Goal: Find specific page/section: Find specific page/section

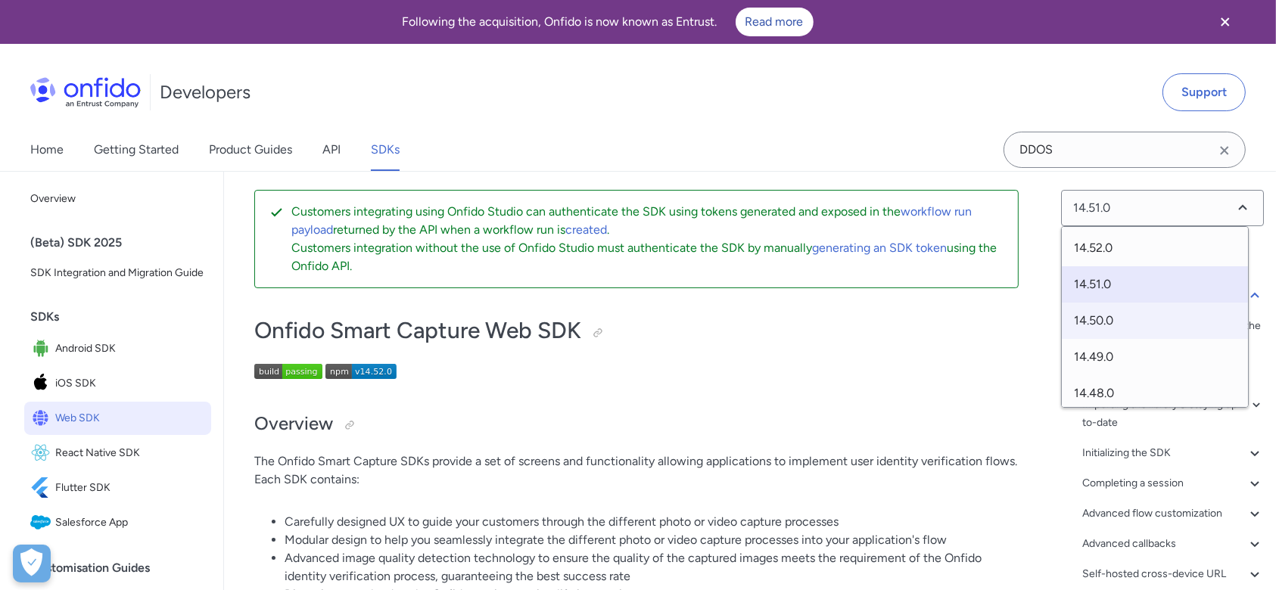
click at [1110, 311] on span "14.50.0" at bounding box center [1154, 321] width 186 height 36
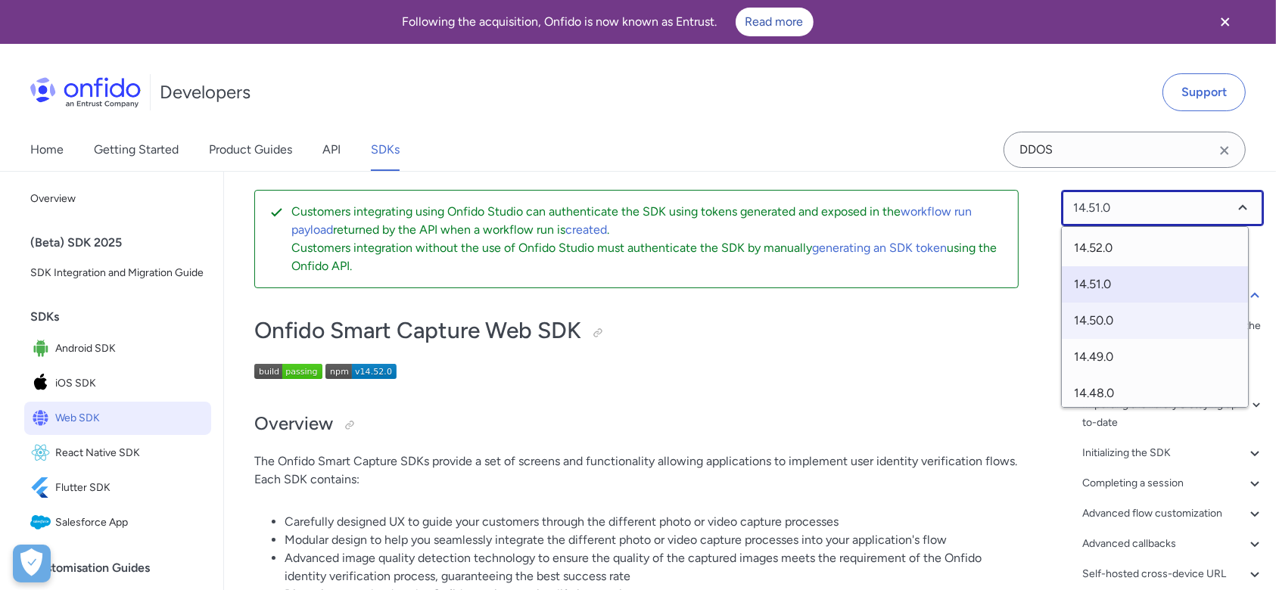
select select "14.50.0"
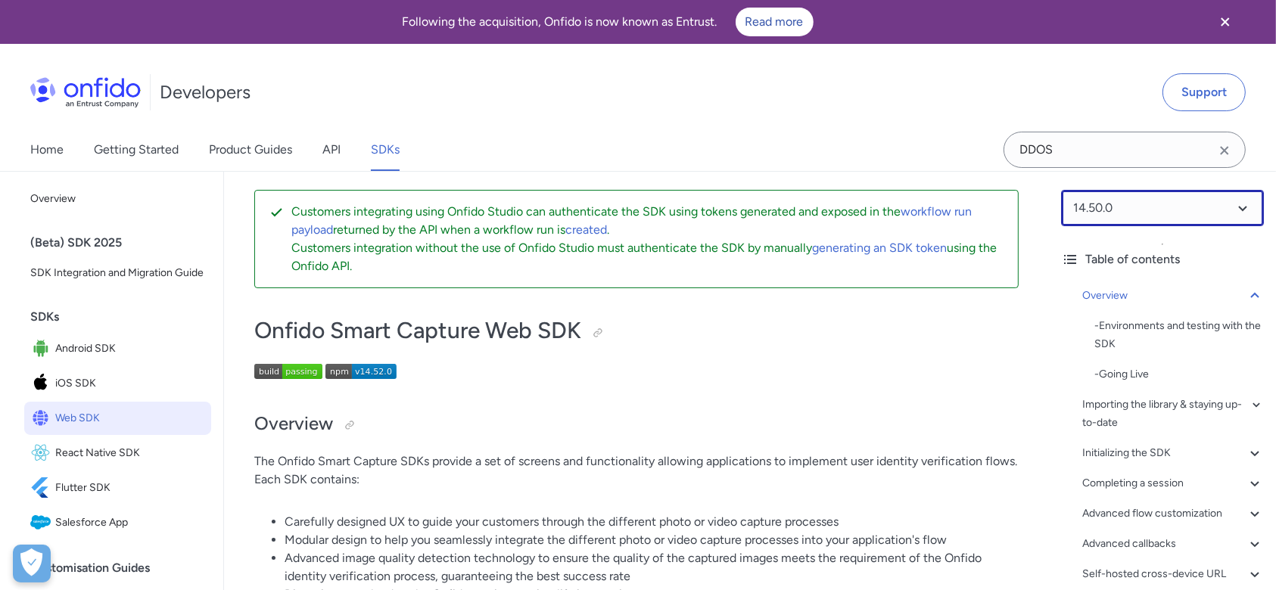
click at [1210, 194] on select at bounding box center [1162, 208] width 203 height 36
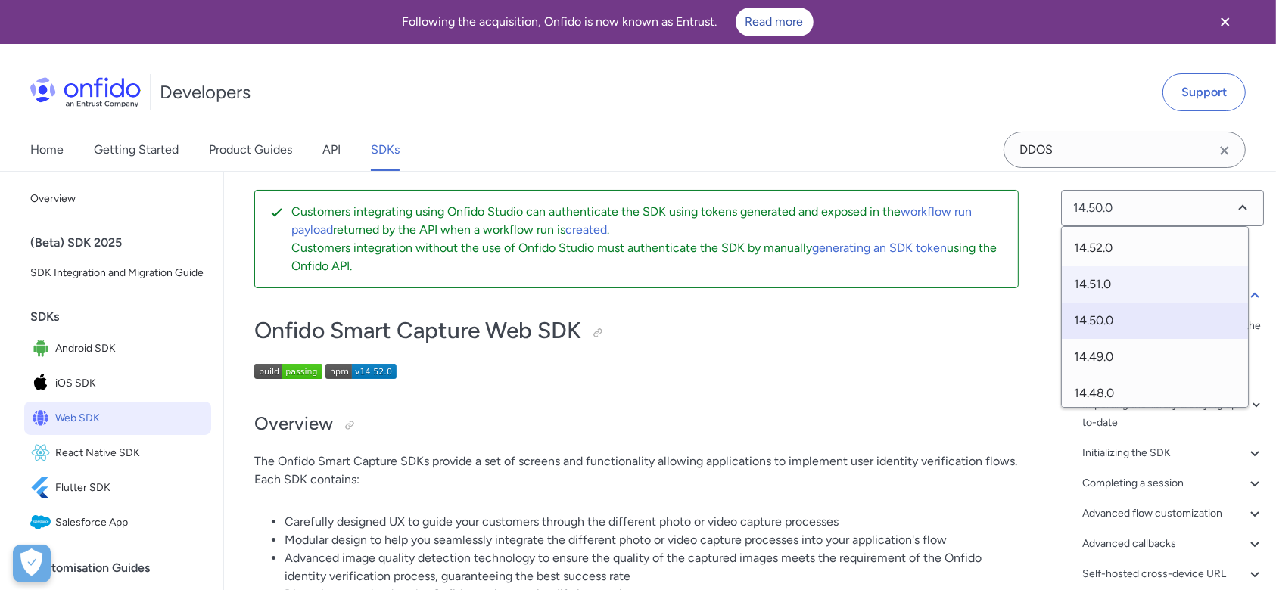
click at [1120, 281] on span "14.51.0" at bounding box center [1154, 284] width 186 height 36
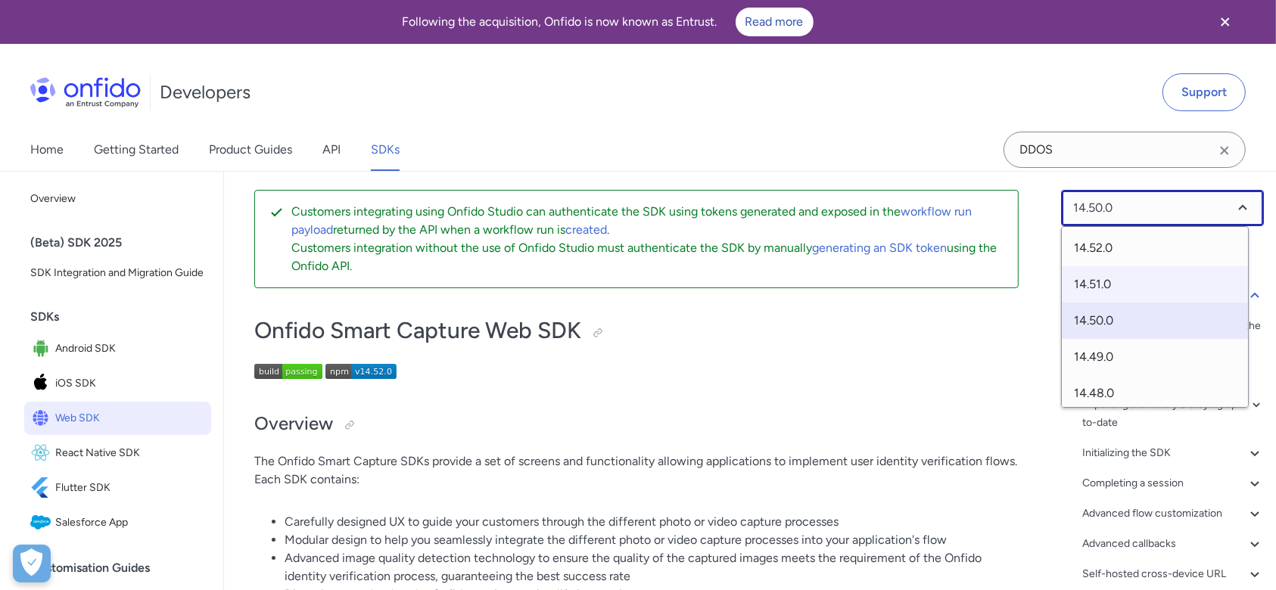
select select "14.51.0"
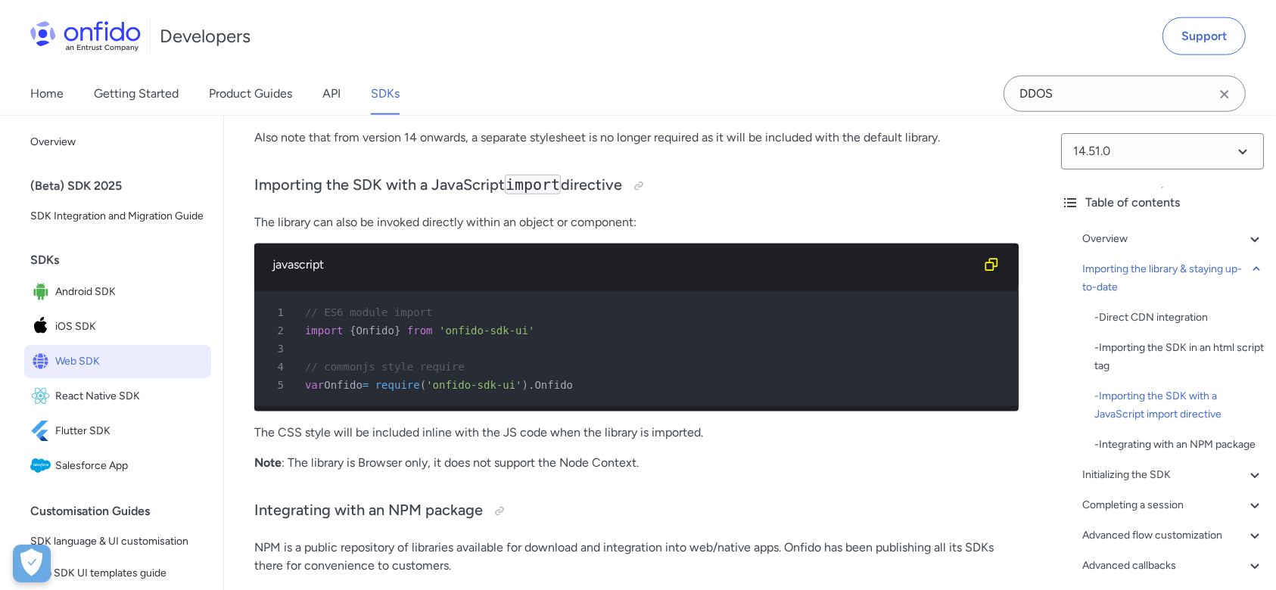
scroll to position [2269, 0]
